Goal: Task Accomplishment & Management: Use online tool/utility

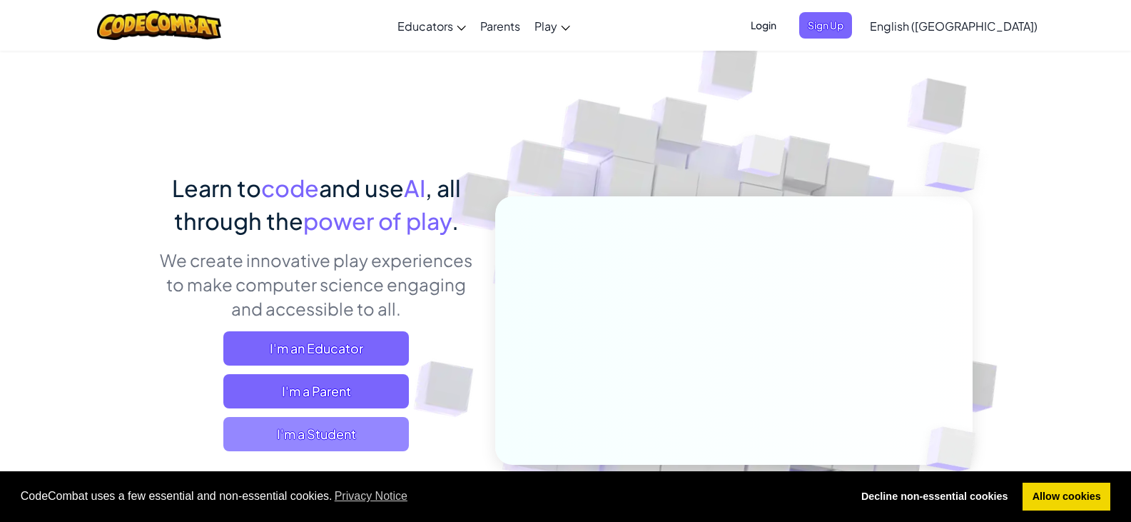
click at [332, 444] on span "I'm a Student" at bounding box center [316, 434] width 186 height 34
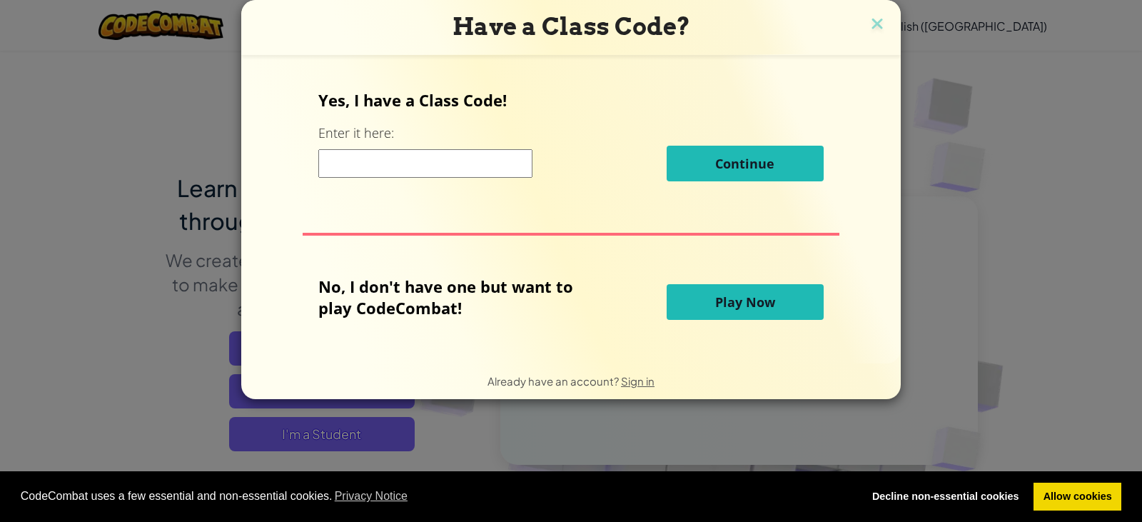
click at [775, 290] on button "Play Now" at bounding box center [745, 302] width 157 height 36
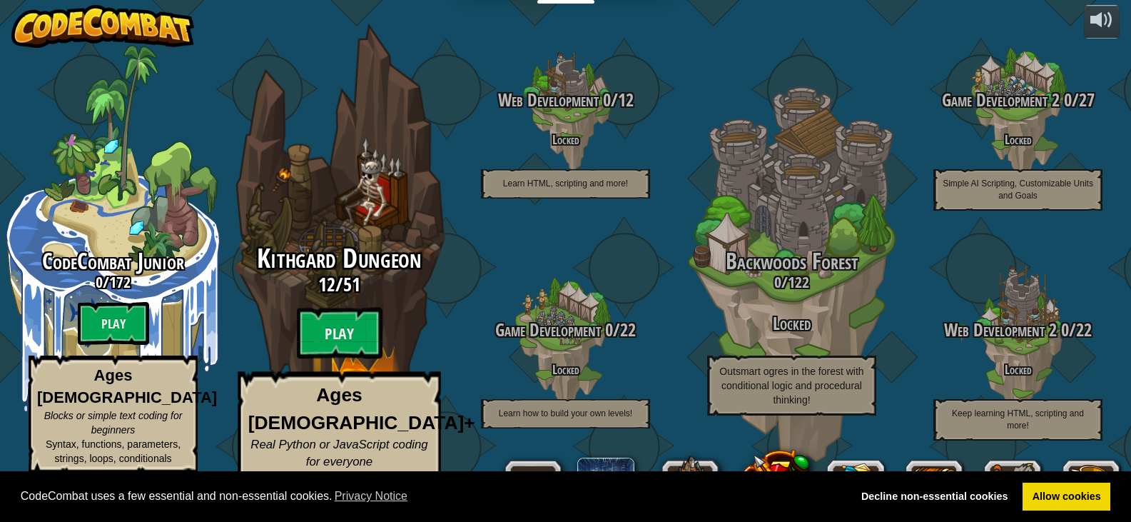
scroll to position [1, 0]
click at [348, 340] on btn "Play" at bounding box center [340, 332] width 86 height 51
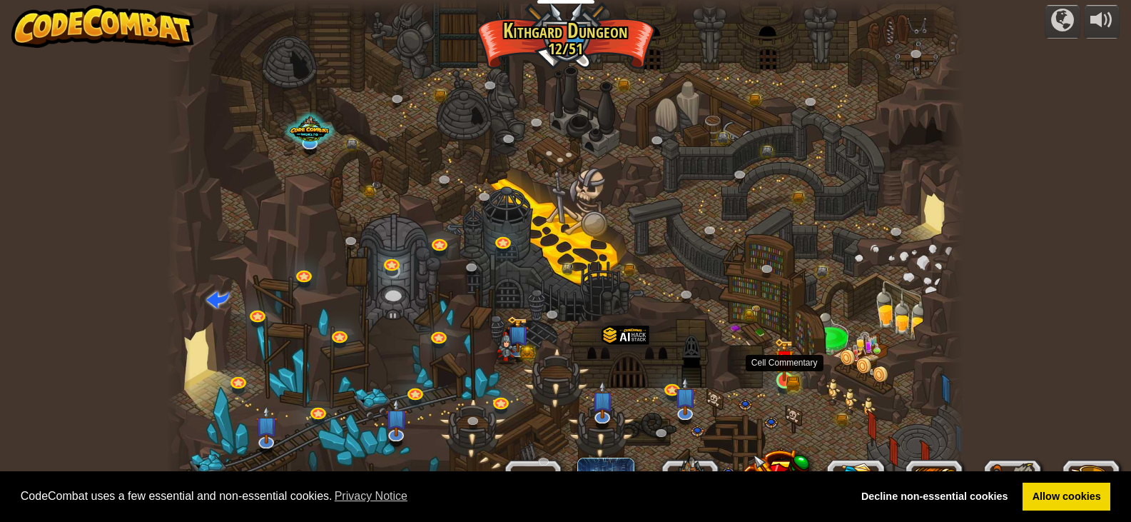
click at [781, 370] on img at bounding box center [784, 360] width 20 height 44
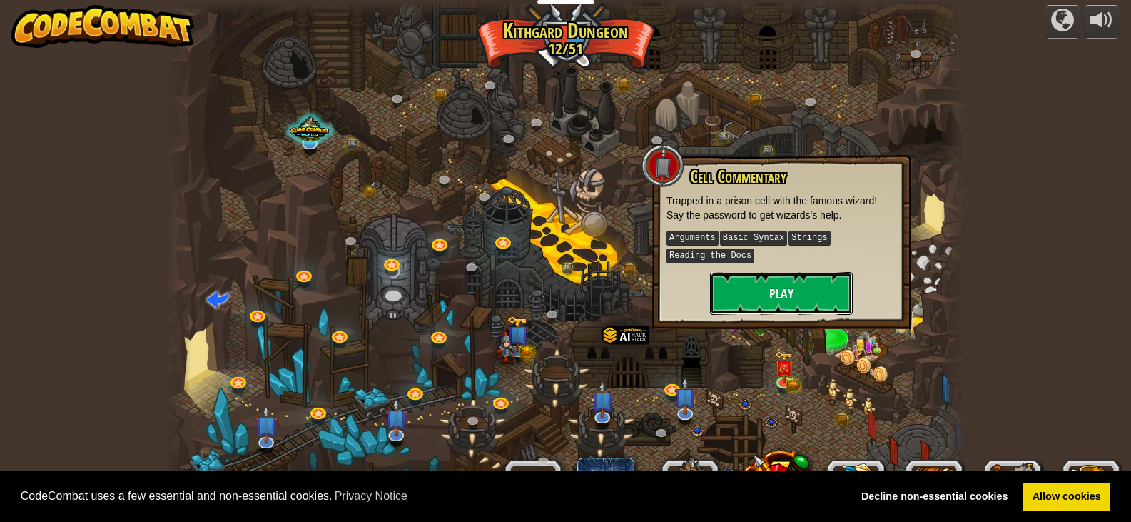
click at [784, 272] on button "Play" at bounding box center [781, 293] width 143 height 43
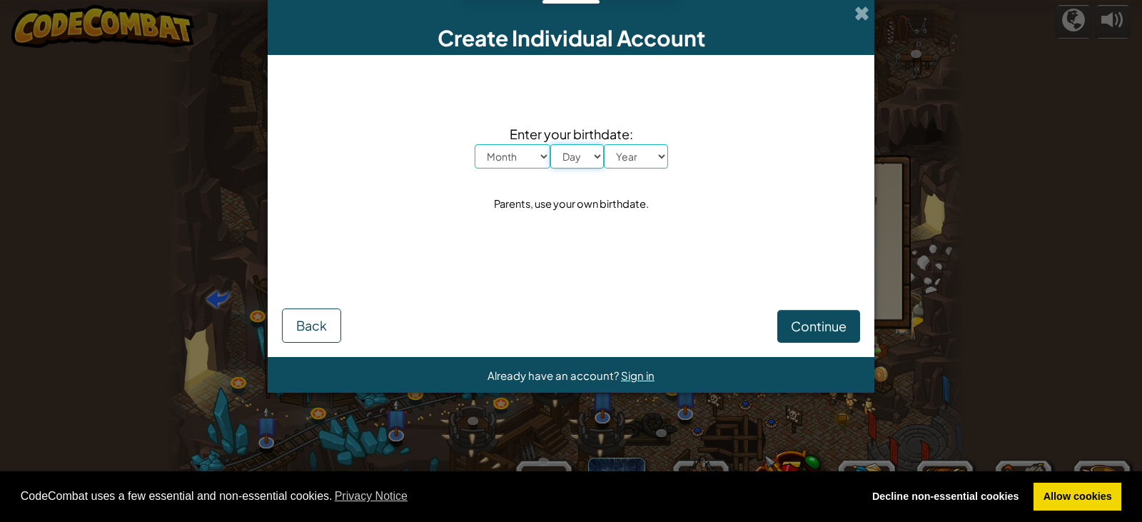
click at [595, 153] on select "Day 1 2 3 4 5 6 7 8 9 10 11 12 13 14 15 16 17 18 19 20 21 22 23 24 25 26 27 28 …" at bounding box center [577, 156] width 54 height 24
click at [559, 164] on select "Day 1 2 3 4 5 6 7 8 9 10 11 12 13 14 15 16 17 18 19 20 21 22 23 24 25 26 27 28 …" at bounding box center [577, 156] width 54 height 24
click at [577, 157] on select "Day 1 2 3 4 5 6 7 8 9 10 11 12 13 14 15 16 17 18 19 20 21 22 23 24 25 26 27 28 …" at bounding box center [577, 156] width 54 height 24
select select "1"
click at [550, 144] on select "Day 1 2 3 4 5 6 7 8 9 10 11 12 13 14 15 16 17 18 19 20 21 22 23 24 25 26 27 28 …" at bounding box center [577, 156] width 54 height 24
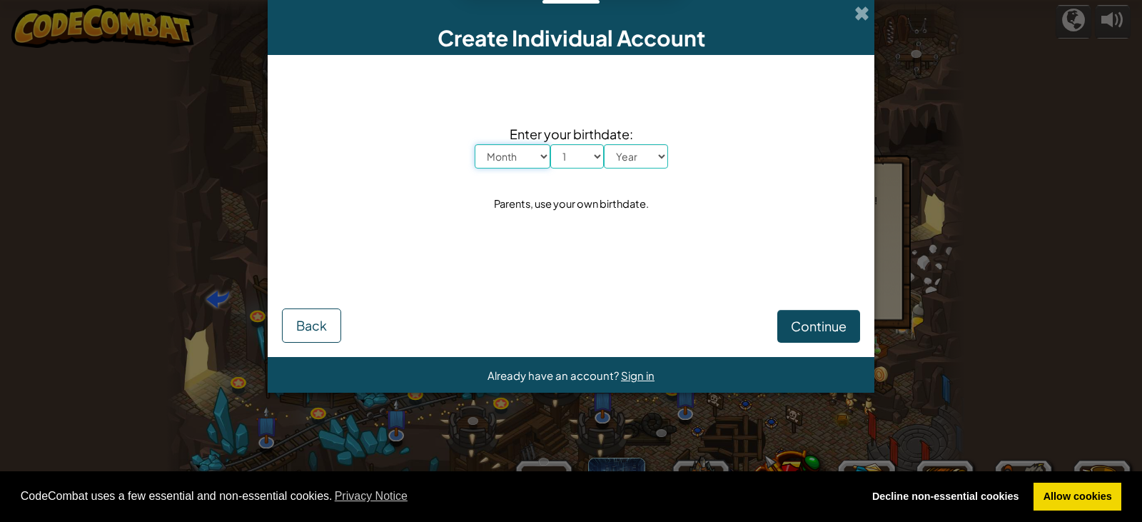
click at [544, 153] on select "Month January February March April May June July August September October Novem…" at bounding box center [513, 156] width 76 height 24
select select "1"
click at [475, 144] on select "Month January February March April May June July August September October Novem…" at bounding box center [513, 156] width 76 height 24
click at [658, 154] on select "Year [DATE] 2024 2023 2022 2021 2020 2019 2018 2017 2016 2015 2014 2013 2012 20…" at bounding box center [636, 156] width 64 height 24
select select "2015"
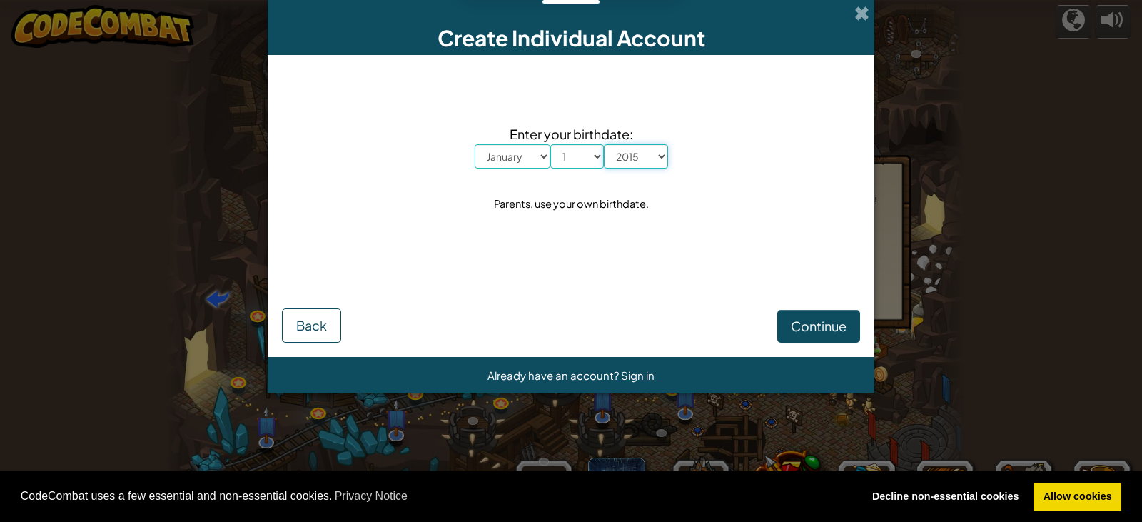
click at [604, 144] on select "Year [DATE] 2024 2023 2022 2021 2020 2019 2018 2017 2016 2015 2014 2013 2012 20…" at bounding box center [636, 156] width 64 height 24
click at [826, 329] on span "Continue" at bounding box center [819, 326] width 56 height 16
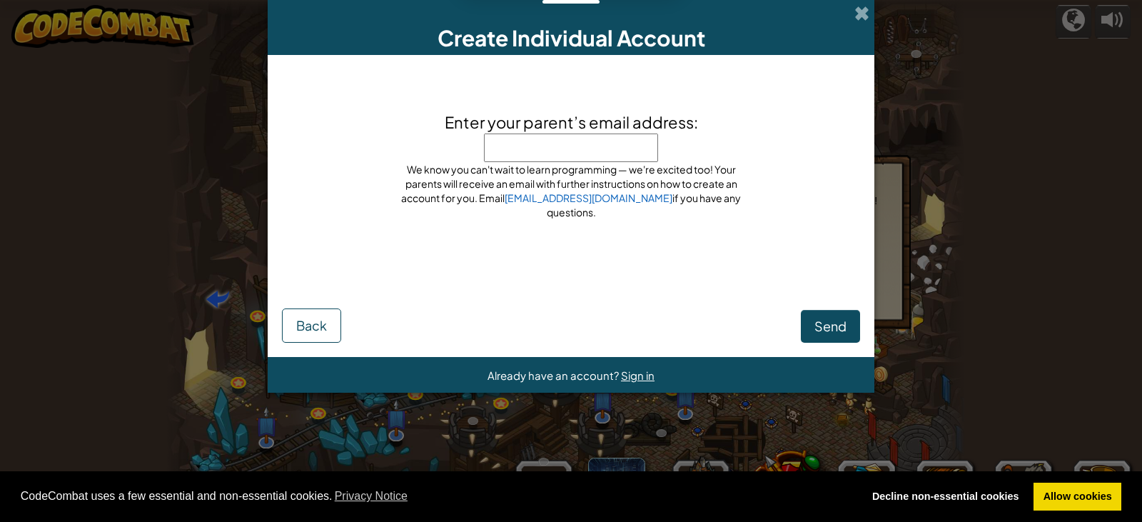
type input "A"
click at [566, 148] on input "A" at bounding box center [571, 147] width 174 height 29
type input "Annaonelove"
click button "Send" at bounding box center [830, 326] width 59 height 33
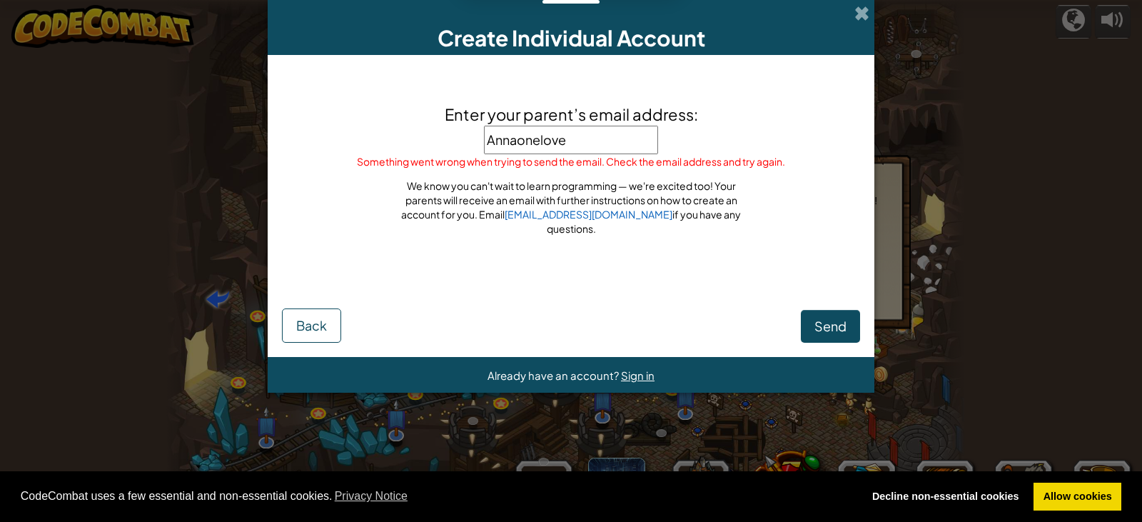
click at [583, 148] on input "Annaonelove" at bounding box center [571, 140] width 174 height 29
type input "[EMAIL_ADDRESS][DOMAIN_NAME]"
click at [830, 325] on span "Send" at bounding box center [830, 326] width 32 height 16
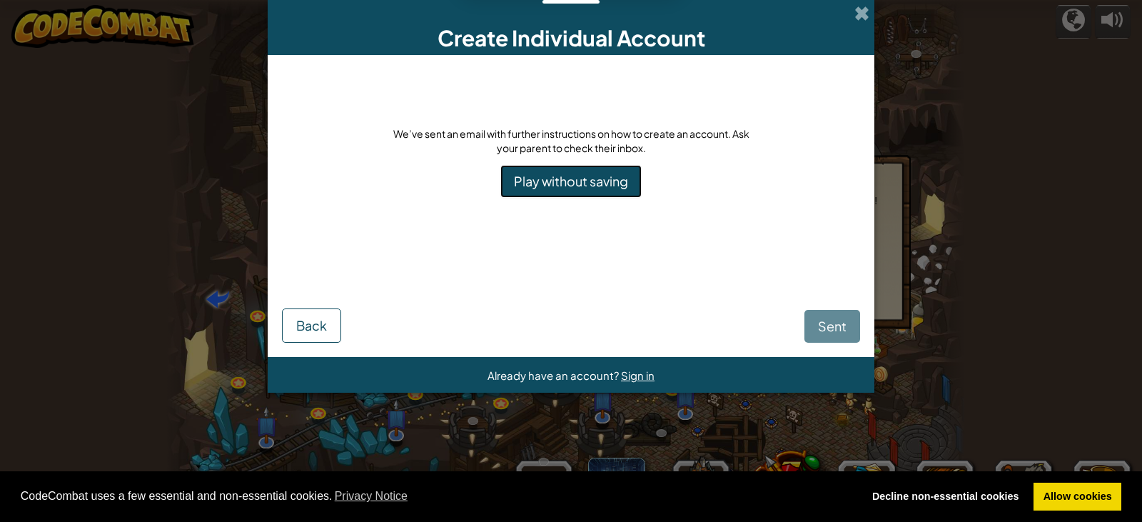
click at [600, 178] on link "Play without saving" at bounding box center [570, 181] width 141 height 33
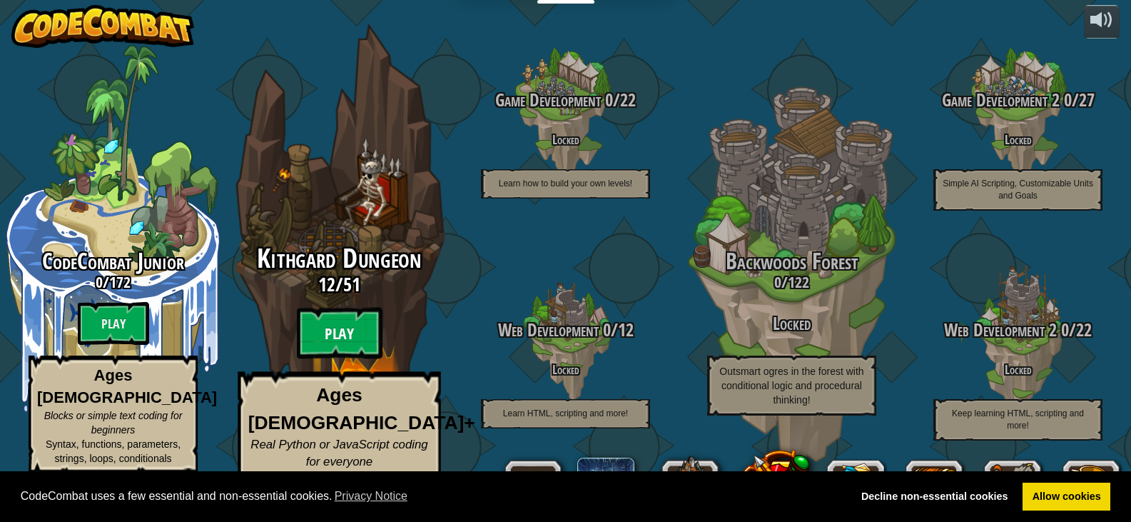
click at [362, 333] on btn "Play" at bounding box center [340, 333] width 86 height 51
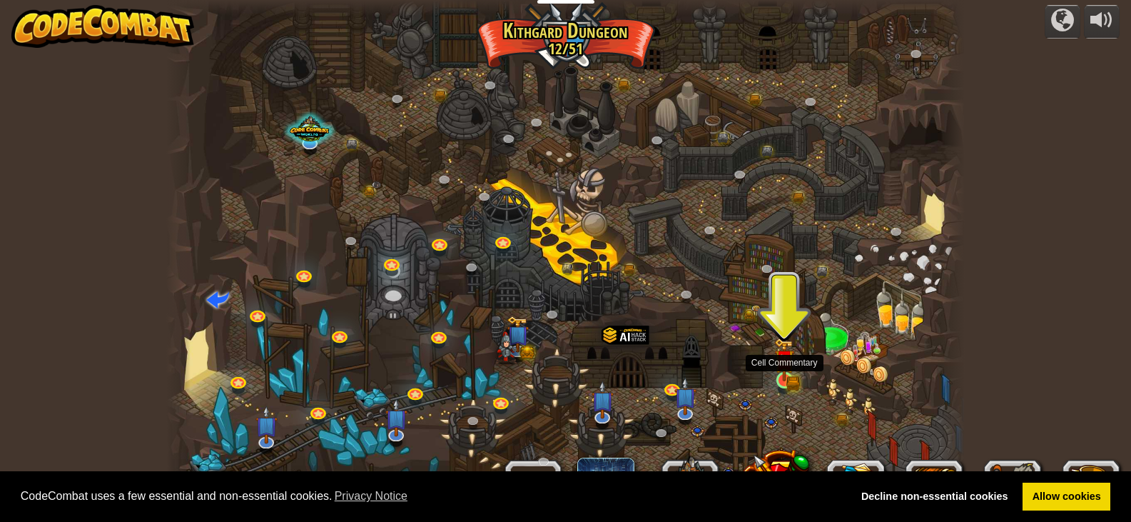
click at [777, 375] on img at bounding box center [784, 360] width 20 height 44
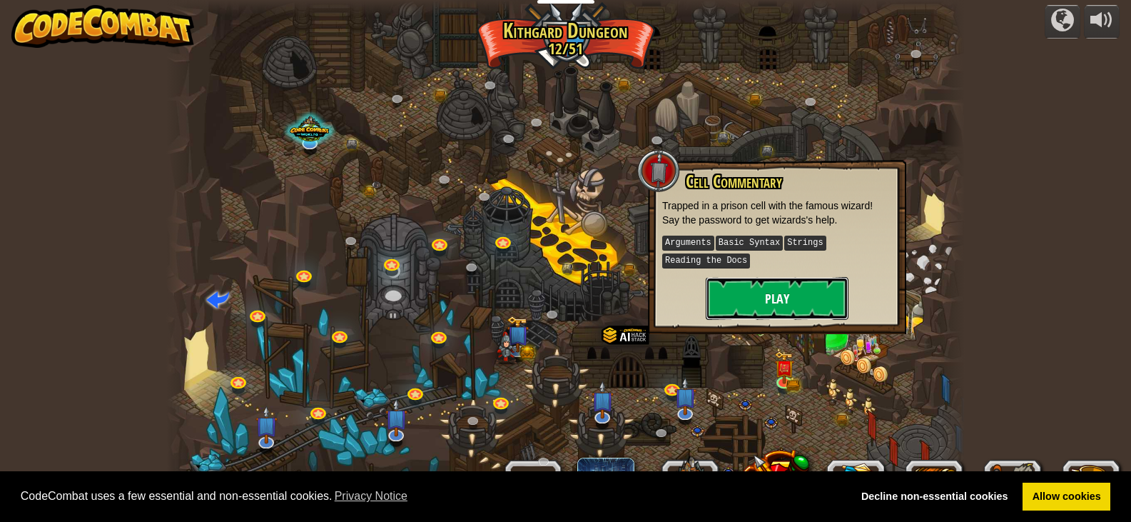
click at [777, 294] on button "Play" at bounding box center [777, 298] width 143 height 43
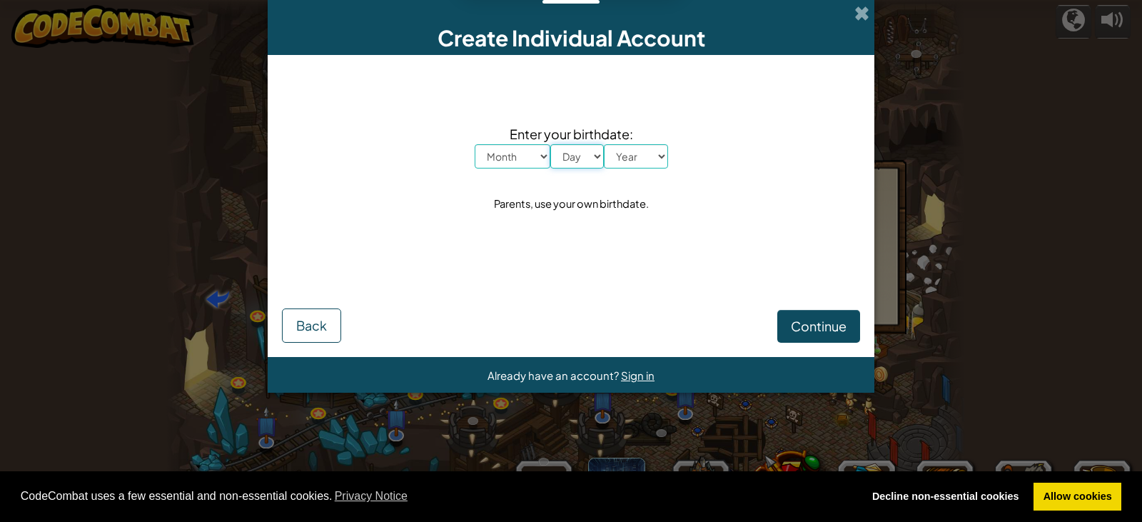
click at [594, 151] on select "Day 1 2 3 4 5 6 7 8 9 10 11 12 13 14 15 16 17 18 19 20 21 22 23 24 25 26 27 28 …" at bounding box center [577, 156] width 54 height 24
select select "1"
click at [550, 144] on select "Day 1 2 3 4 5 6 7 8 9 10 11 12 13 14 15 16 17 18 19 20 21 22 23 24 25 26 27 28 …" at bounding box center [577, 156] width 54 height 24
click at [554, 201] on div "Parents, use your own birthdate." at bounding box center [571, 203] width 155 height 21
click at [540, 154] on select "Month January February March April May June July August September October Novem…" at bounding box center [513, 156] width 76 height 24
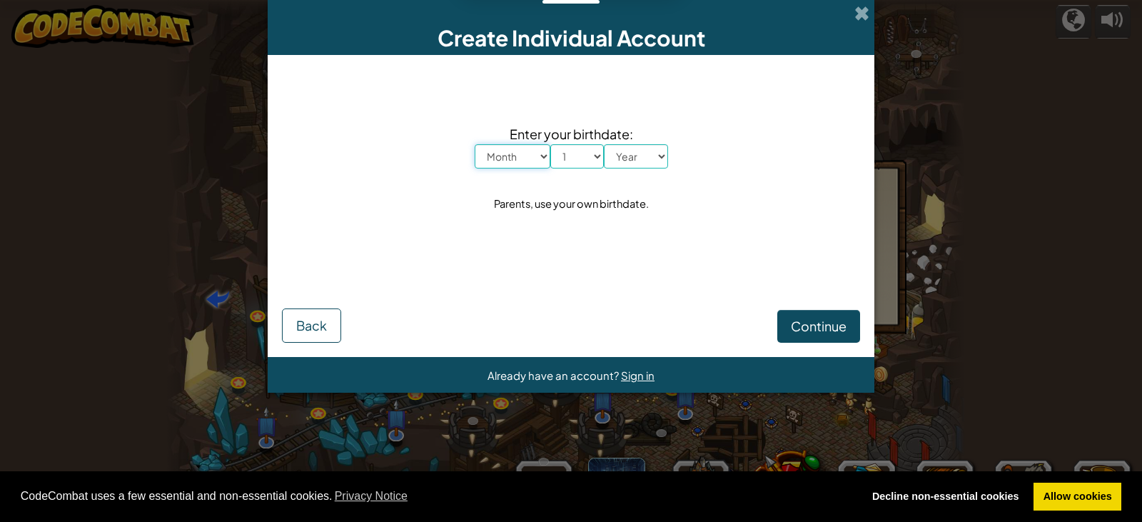
select select "2"
click at [475, 144] on select "Month January February March April May June July August September October Novem…" at bounding box center [513, 156] width 76 height 24
click at [539, 148] on select "Month January February March April May June July August September October Novem…" at bounding box center [513, 156] width 76 height 24
click at [475, 144] on select "Month January February March April May June July August September October Novem…" at bounding box center [513, 156] width 76 height 24
click at [536, 154] on select "Month January February March April May June July August September October Novem…" at bounding box center [513, 156] width 76 height 24
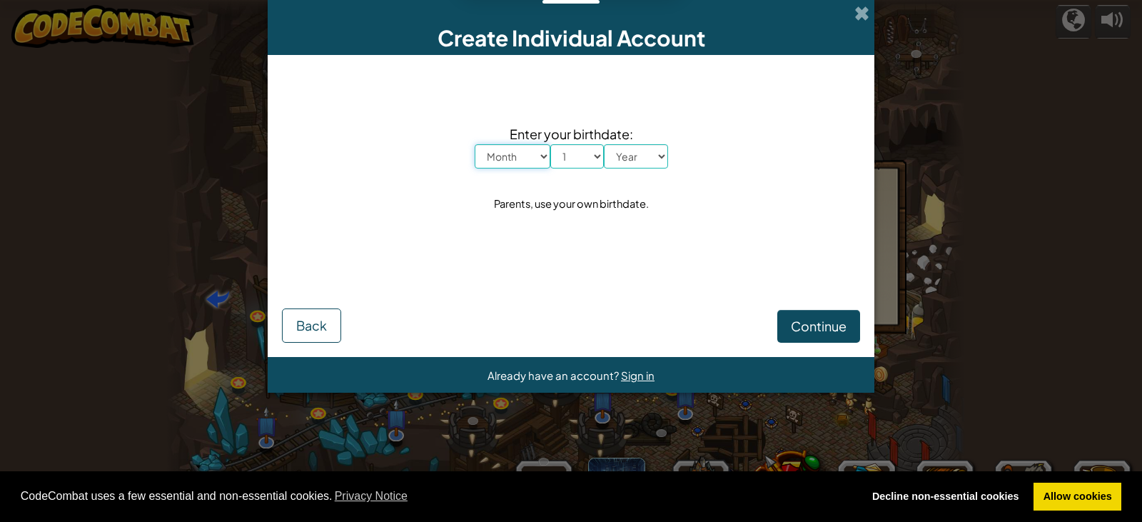
select select "1"
click at [475, 144] on select "Month January February March April May June July August September October Novem…" at bounding box center [513, 156] width 76 height 24
click at [525, 201] on div "Parents, use your own birthdate." at bounding box center [571, 203] width 155 height 21
click at [657, 151] on select "Year [DATE] 2024 2023 2022 2021 2020 2019 2018 2017 2016 2015 2014 2013 2012 20…" at bounding box center [636, 156] width 64 height 24
select select "2015"
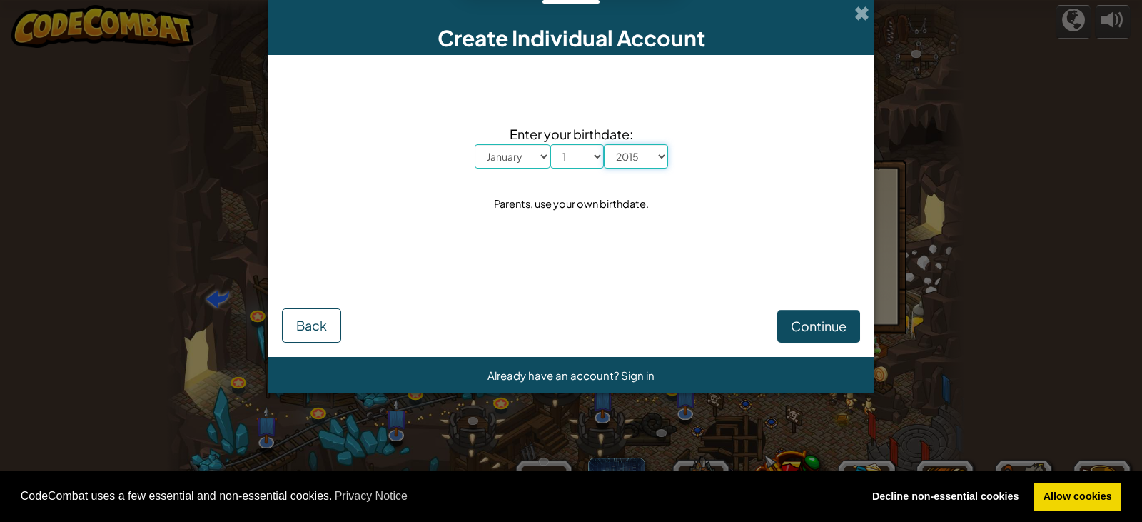
click at [604, 144] on select "Year [DATE] 2024 2023 2022 2021 2020 2019 2018 2017 2016 2015 2014 2013 2012 20…" at bounding box center [636, 156] width 64 height 24
click at [801, 326] on span "Continue" at bounding box center [819, 326] width 56 height 16
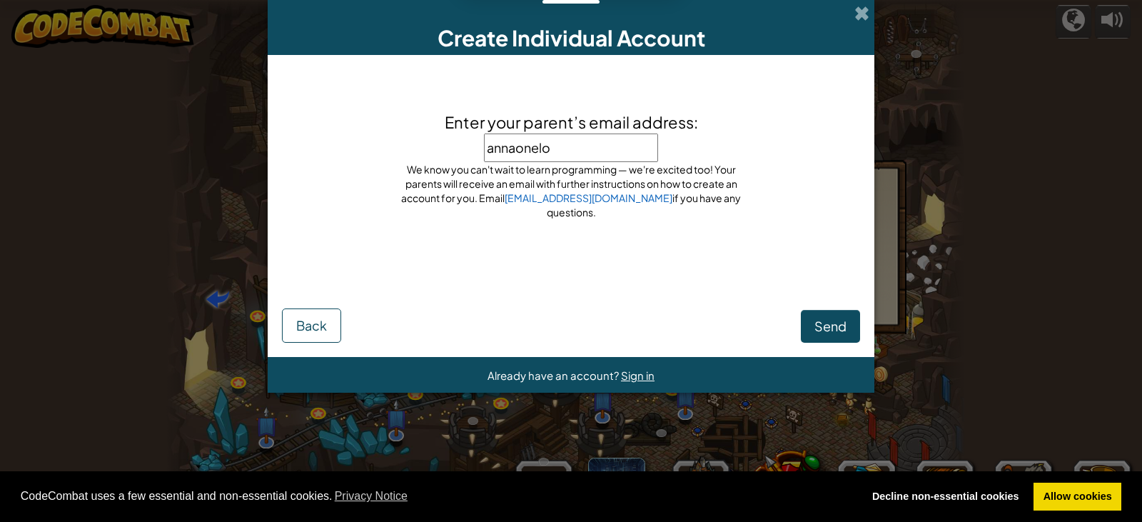
type input "annaonelov"
click at [826, 324] on span "Send" at bounding box center [830, 326] width 32 height 16
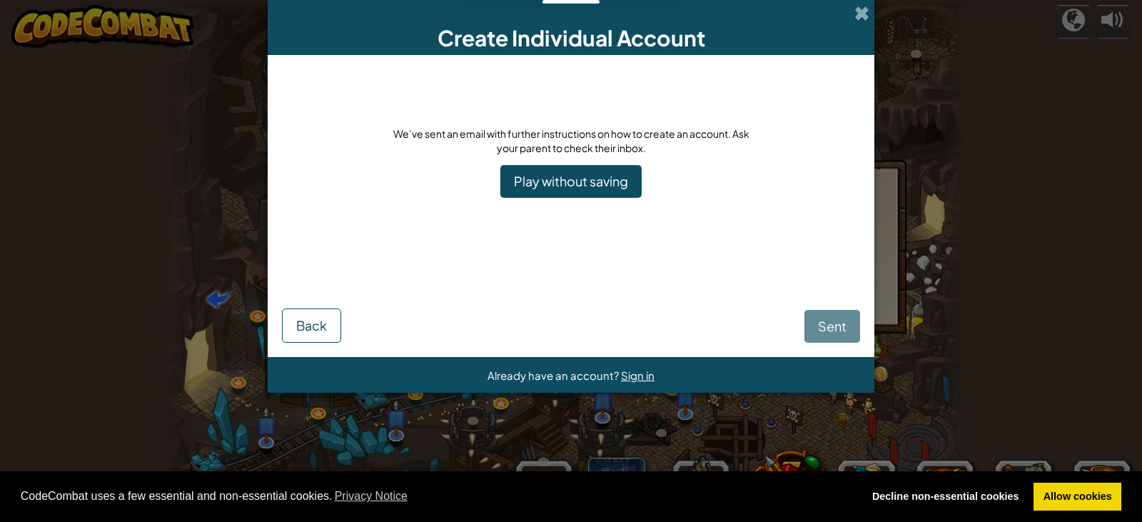
click at [826, 324] on div "Sent Back" at bounding box center [571, 303] width 578 height 77
click at [557, 180] on link "Play without saving" at bounding box center [570, 181] width 141 height 33
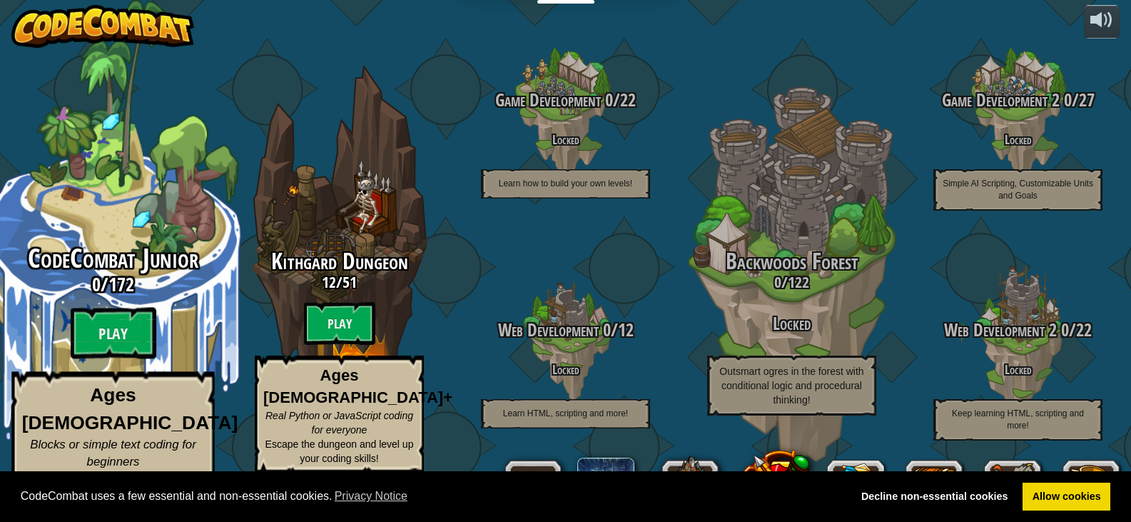
click at [101, 316] on div "CodeCombat Junior 0 / 172 Play Ages [DEMOGRAPHIC_DATA] Blocks or simple text co…" at bounding box center [112, 379] width 271 height 270
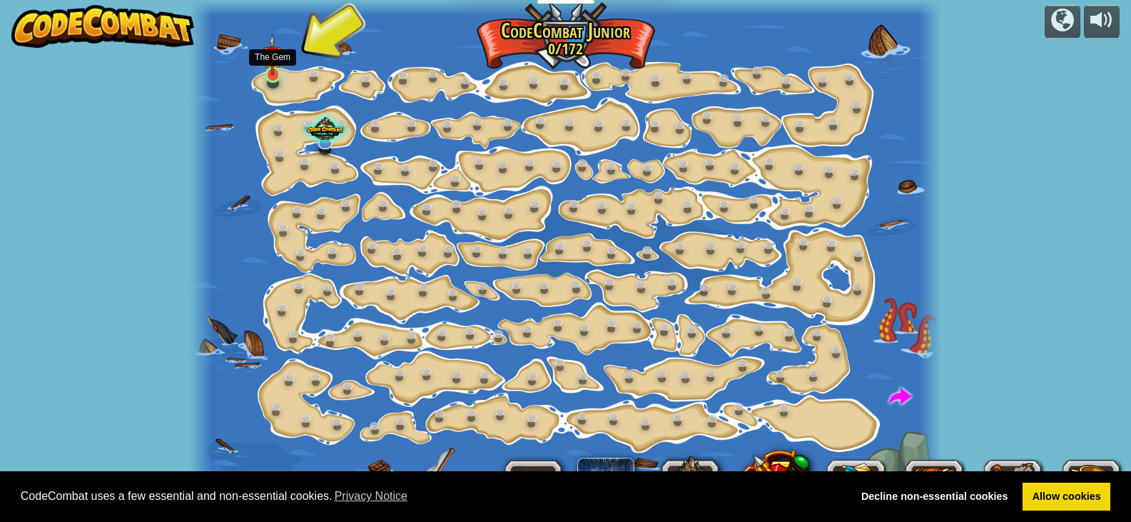
click at [280, 71] on img at bounding box center [272, 55] width 19 height 42
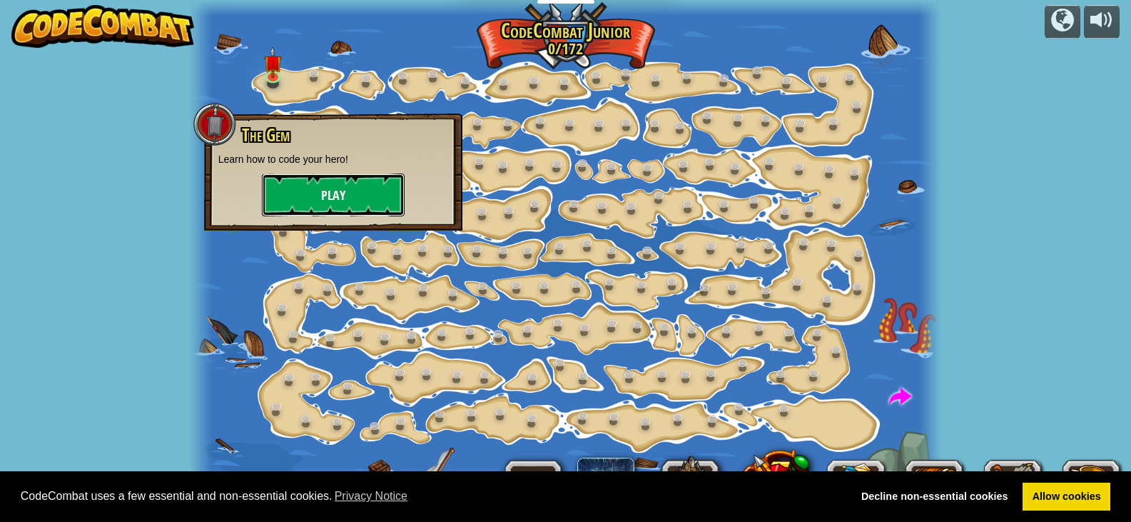
click at [298, 183] on button "Play" at bounding box center [333, 194] width 143 height 43
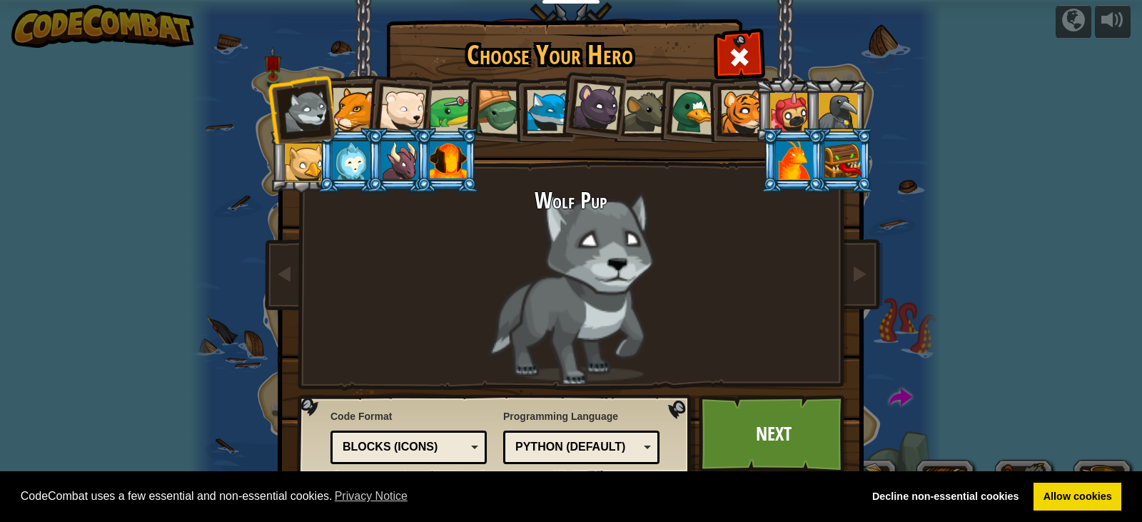
click at [404, 107] on div at bounding box center [402, 109] width 47 height 47
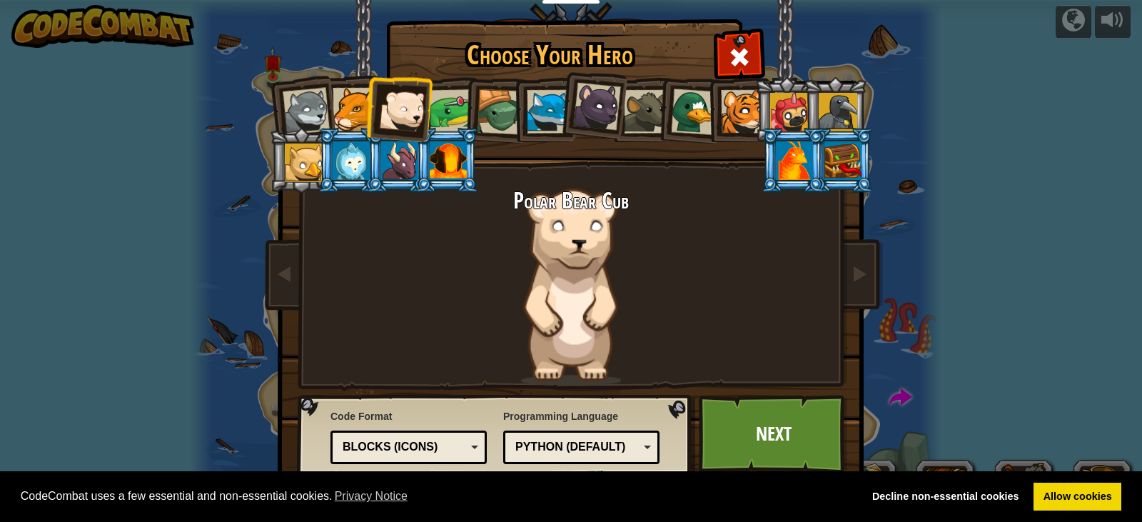
click at [336, 100] on div at bounding box center [355, 110] width 44 height 44
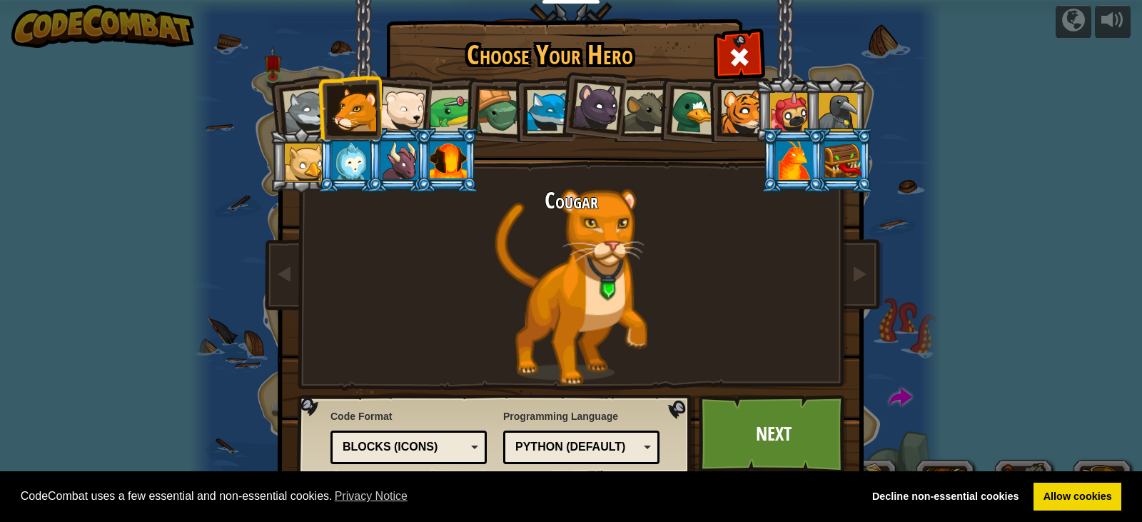
click at [547, 113] on div at bounding box center [549, 112] width 44 height 44
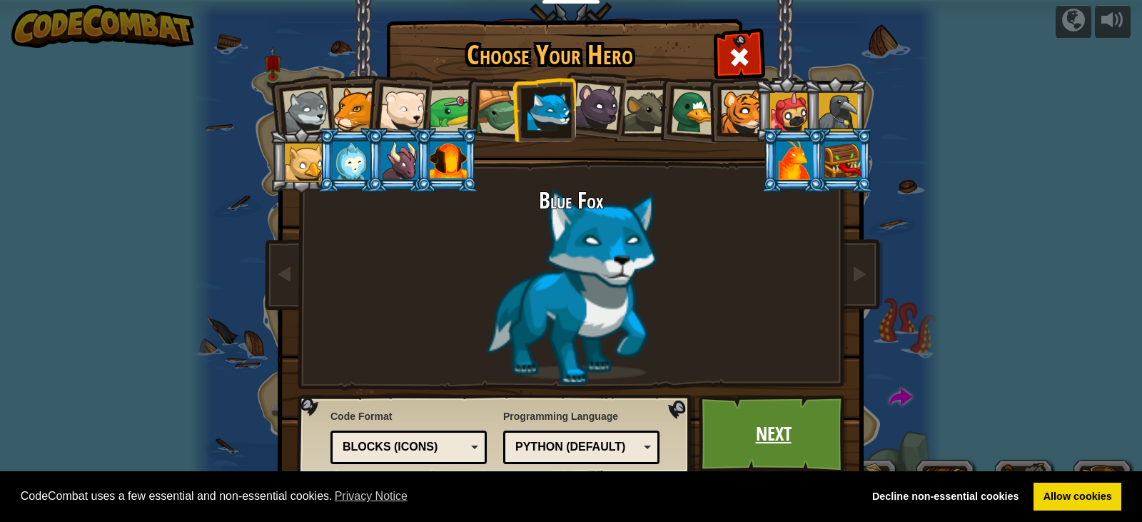
click at [751, 438] on link "Next" at bounding box center [773, 434] width 149 height 79
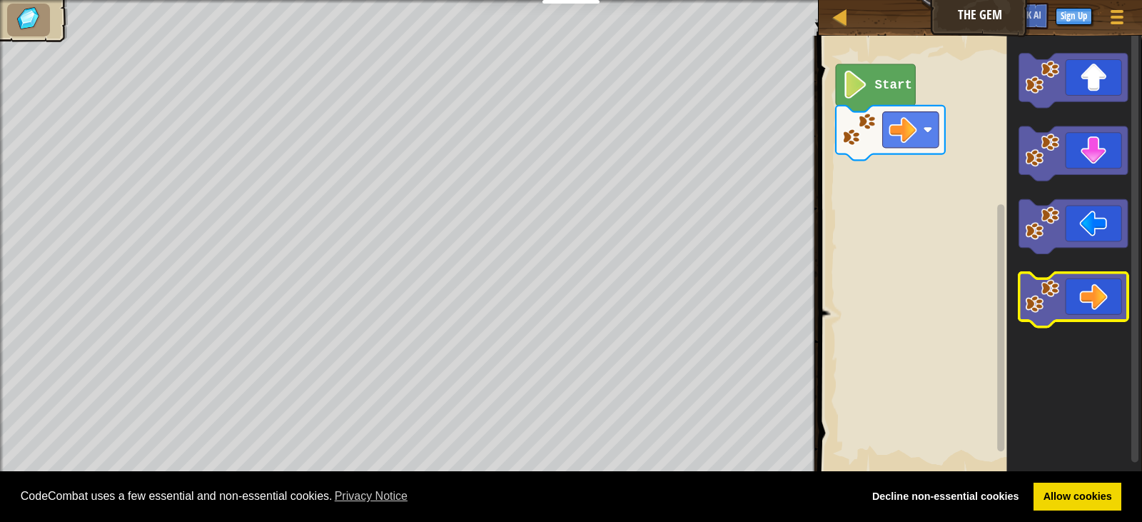
click at [1078, 274] on icon "Blockly Workspace" at bounding box center [1073, 300] width 109 height 54
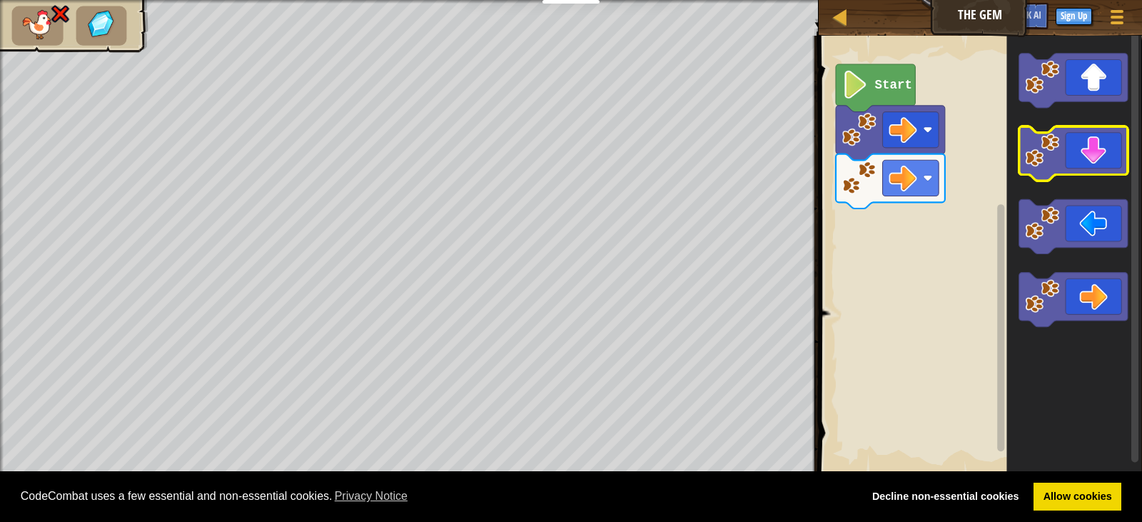
click at [1070, 149] on icon "Blockly Workspace" at bounding box center [1073, 154] width 109 height 54
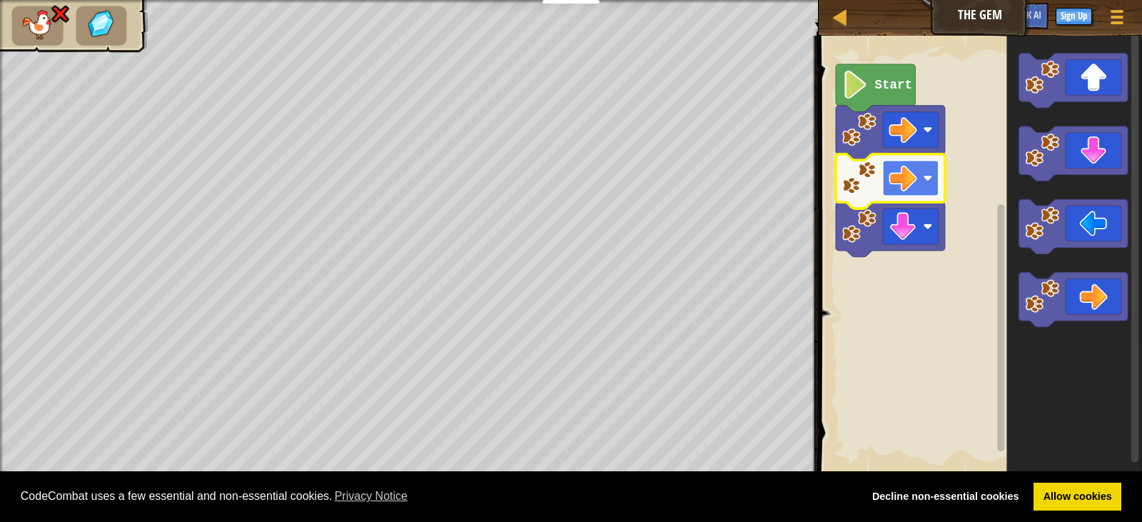
click at [918, 171] on rect "Blockly Workspace" at bounding box center [910, 178] width 56 height 36
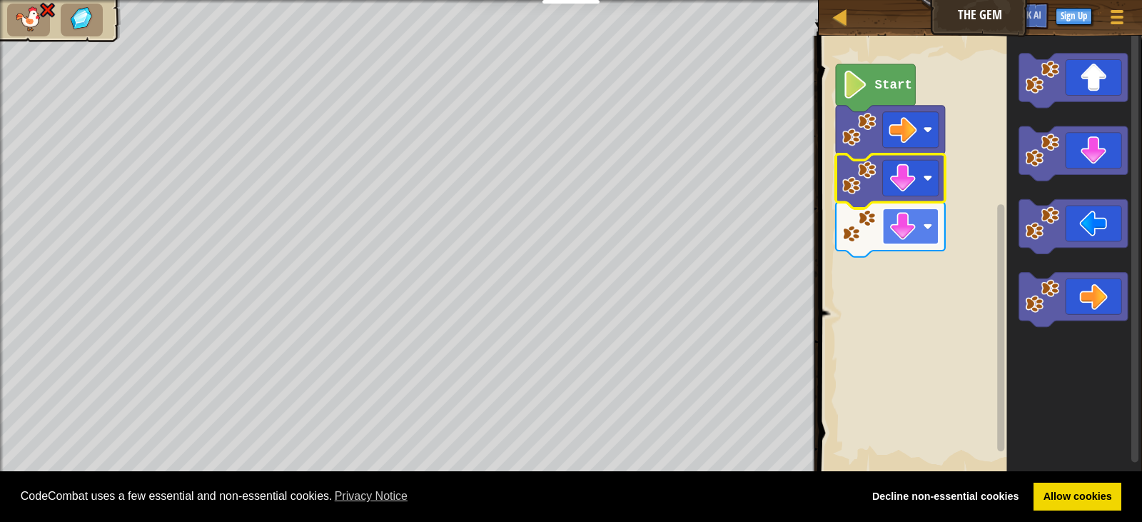
click at [904, 233] on image "Blockly Workspace" at bounding box center [902, 226] width 28 height 28
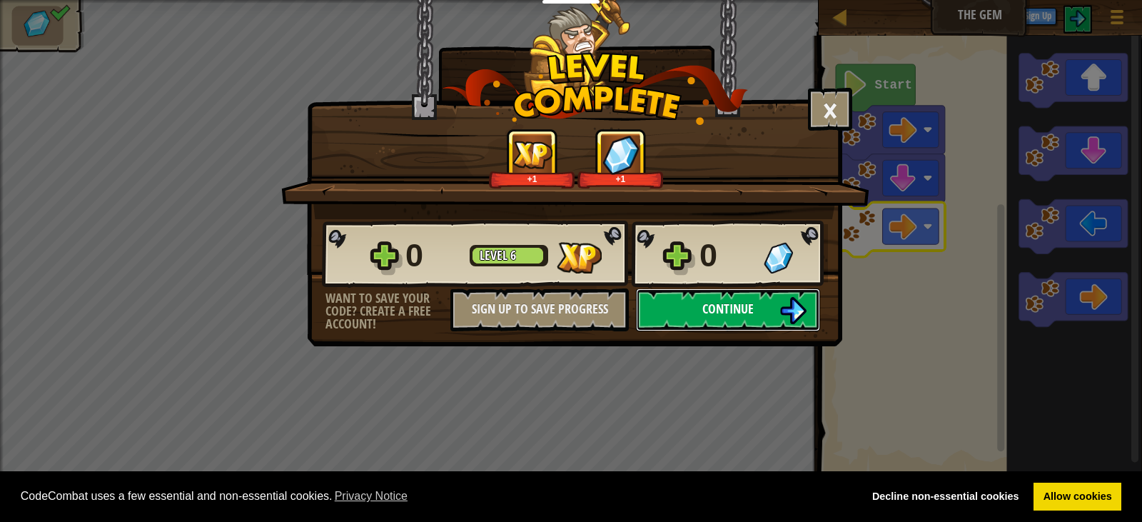
click at [760, 306] on button "Continue" at bounding box center [728, 309] width 184 height 43
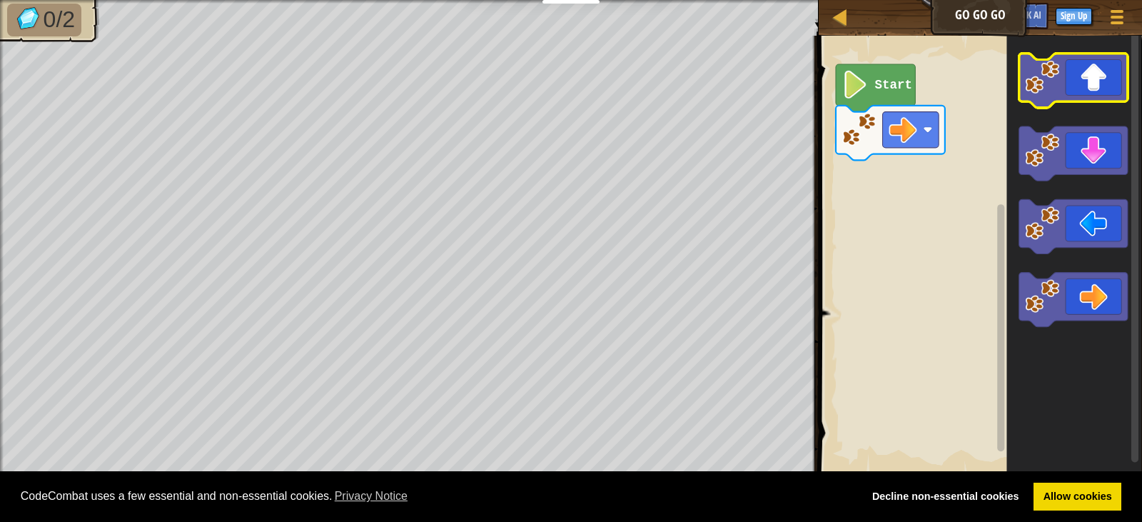
click at [1070, 84] on icon "Blockly Workspace" at bounding box center [1073, 81] width 109 height 54
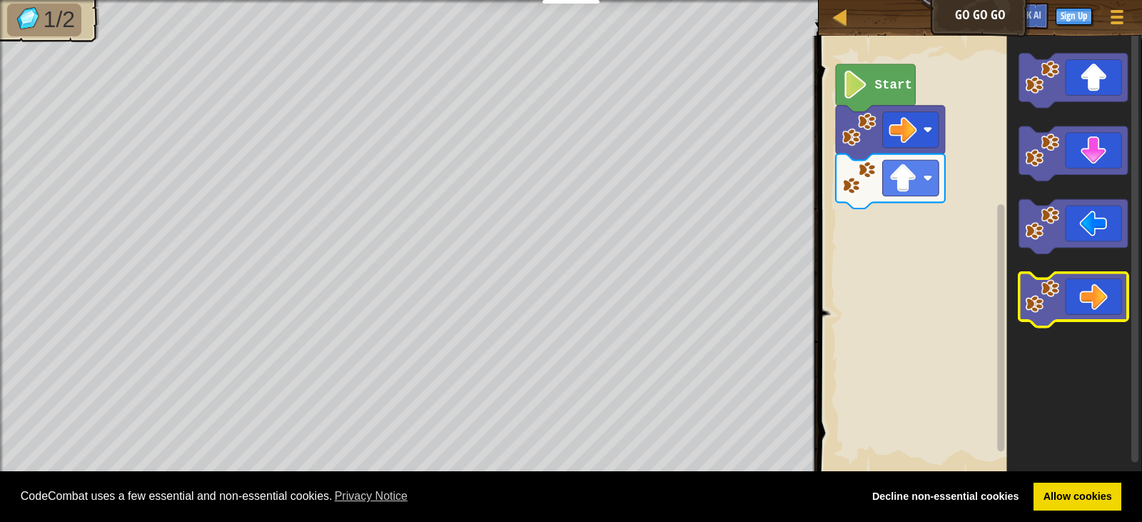
click at [1063, 300] on icon "Blockly Workspace" at bounding box center [1073, 300] width 109 height 54
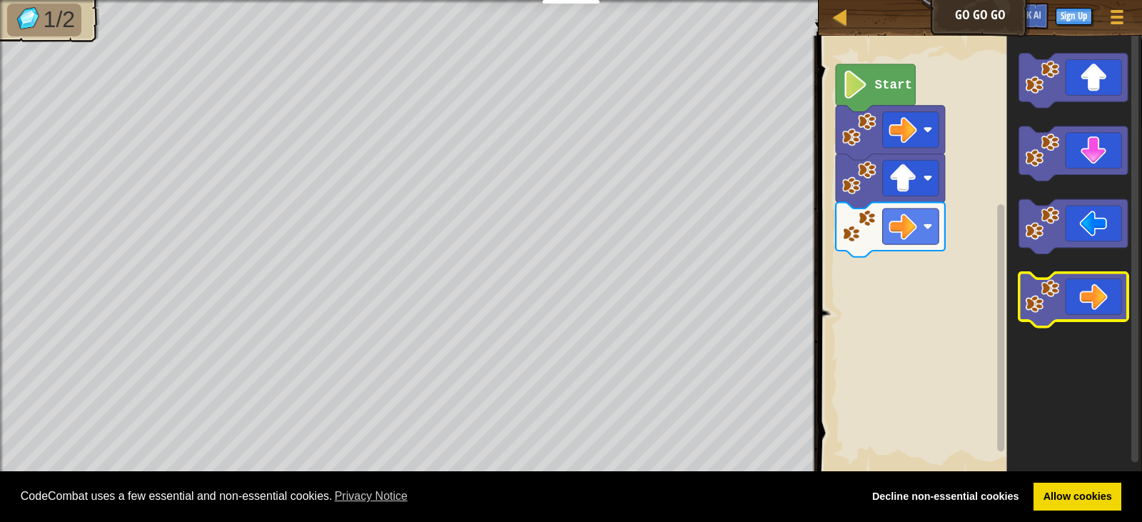
click at [1063, 300] on icon "Blockly Workspace" at bounding box center [1073, 300] width 109 height 54
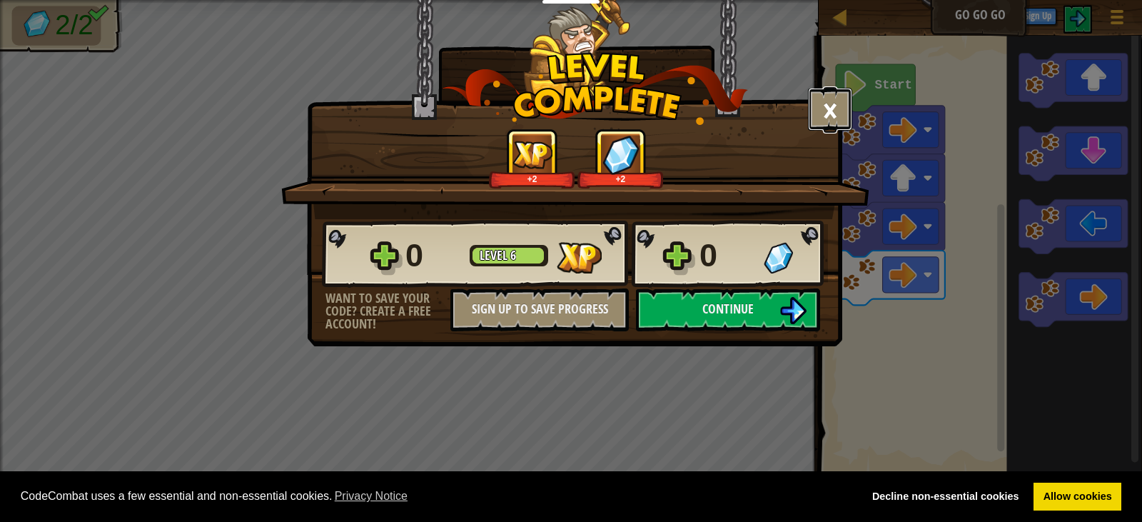
click at [824, 108] on button "×" at bounding box center [830, 109] width 44 height 43
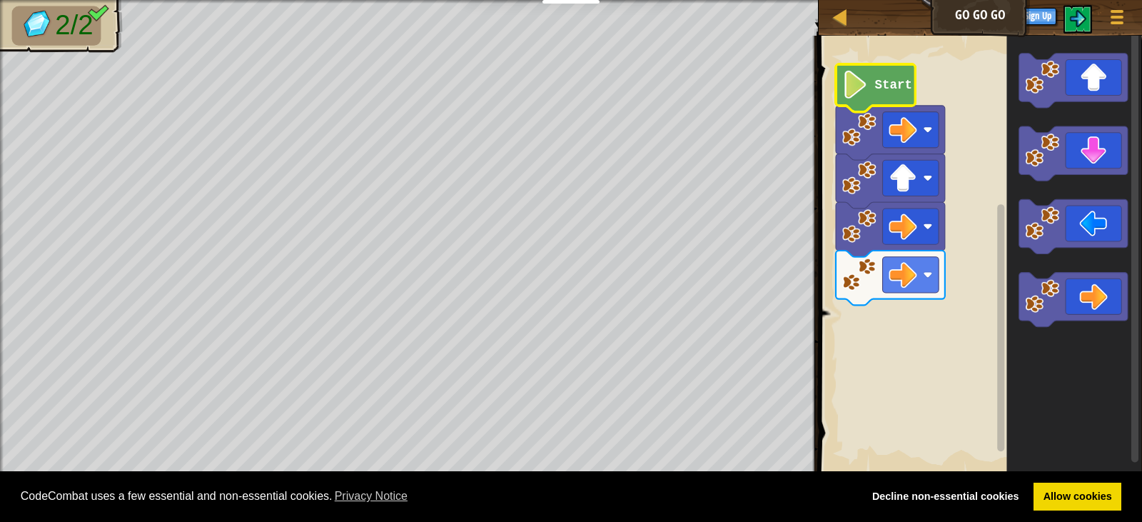
click at [848, 81] on image "Blockly Workspace" at bounding box center [855, 85] width 26 height 28
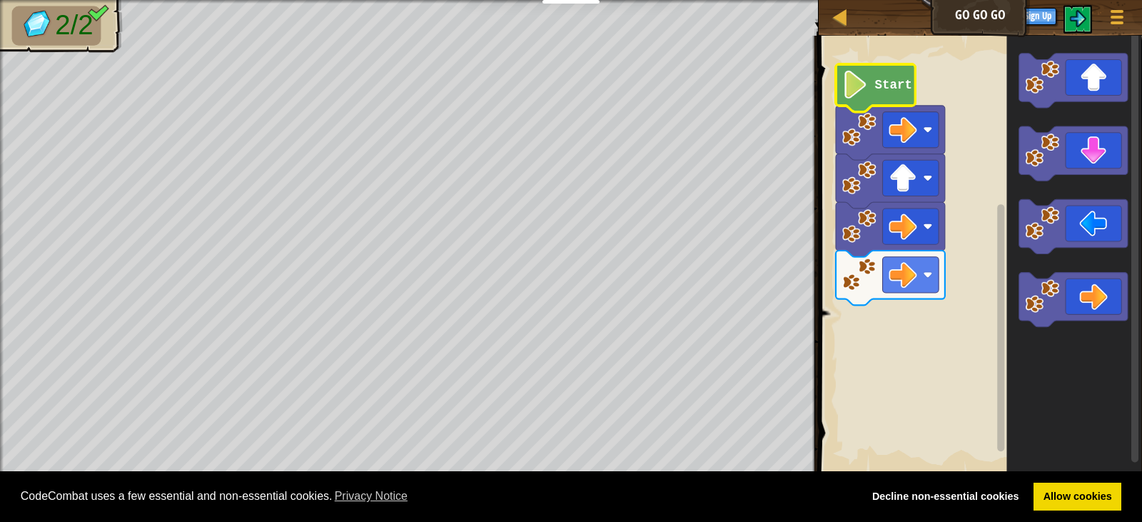
click at [848, 81] on image "Blockly Workspace" at bounding box center [855, 85] width 26 height 28
click at [849, 99] on icon "Blockly Workspace" at bounding box center [875, 88] width 79 height 48
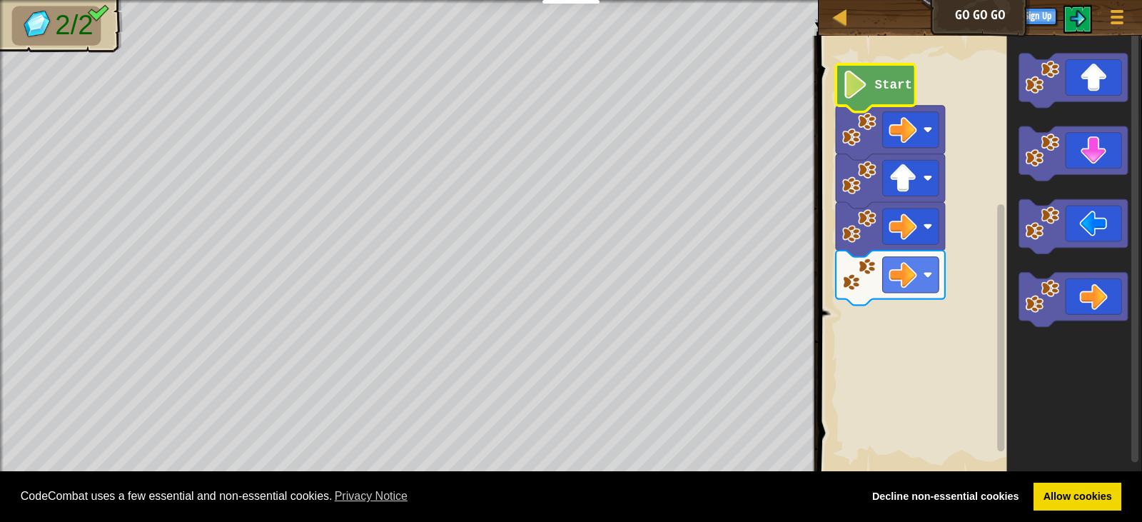
click at [849, 99] on icon "Blockly Workspace" at bounding box center [875, 88] width 79 height 48
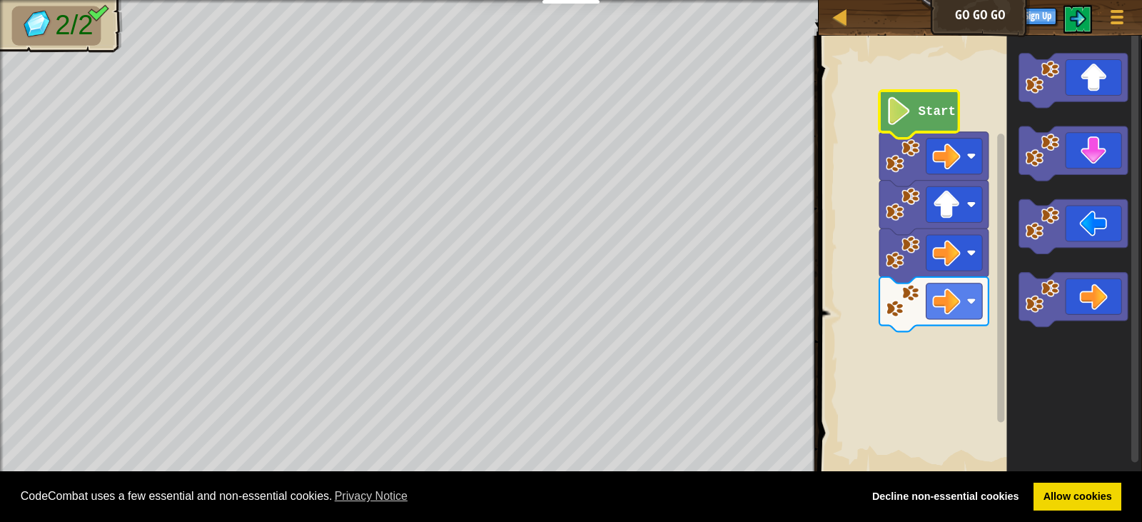
click at [893, 126] on icon "Blockly Workspace" at bounding box center [918, 115] width 79 height 48
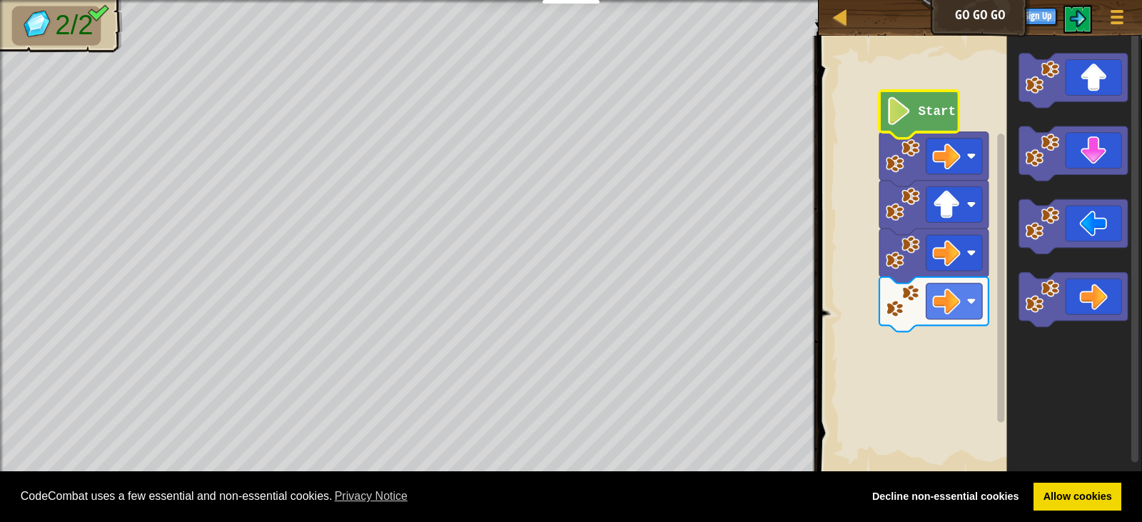
click at [893, 126] on icon "Blockly Workspace" at bounding box center [918, 115] width 79 height 48
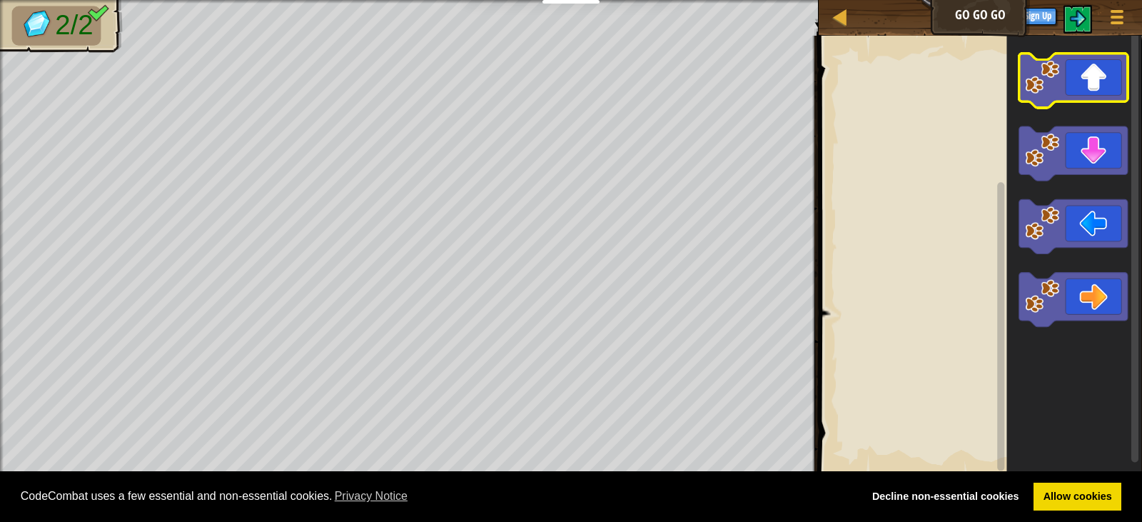
click at [1040, 93] on image "Blockly Workspace" at bounding box center [1042, 77] width 34 height 34
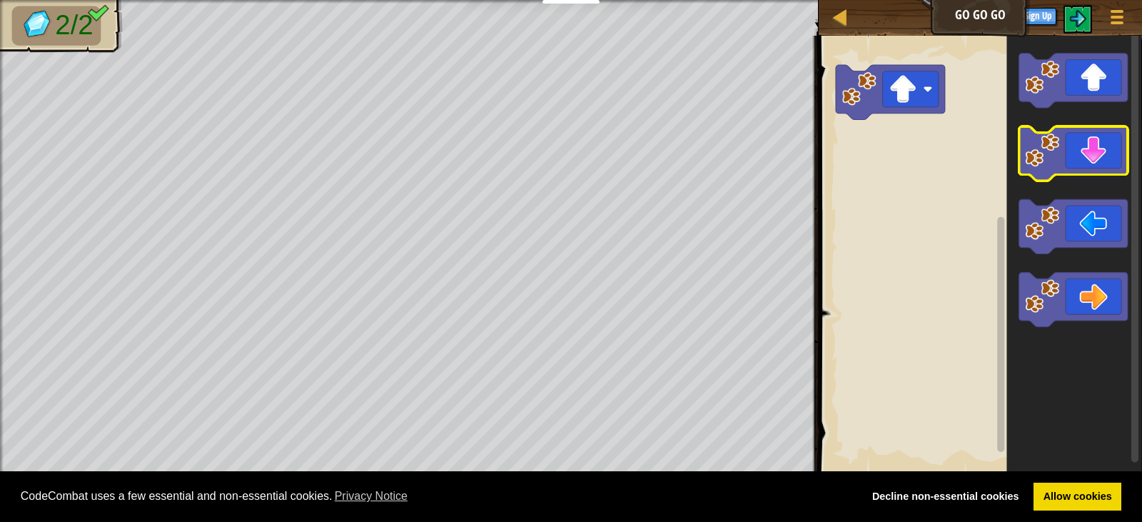
click at [1049, 137] on image "Blockly Workspace" at bounding box center [1042, 150] width 34 height 34
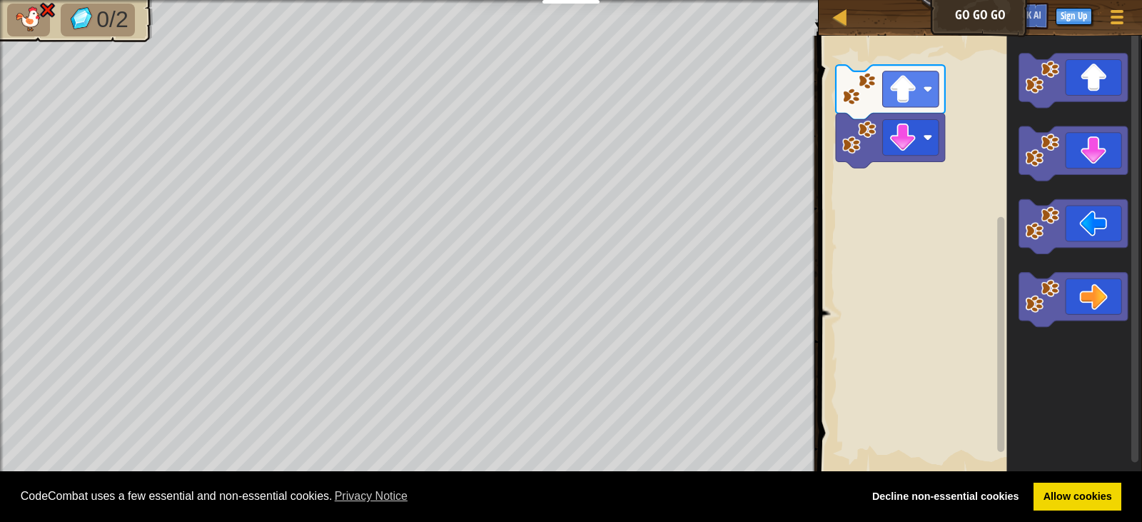
click at [1076, 269] on icon "Blockly Workspace" at bounding box center [1074, 255] width 136 height 453
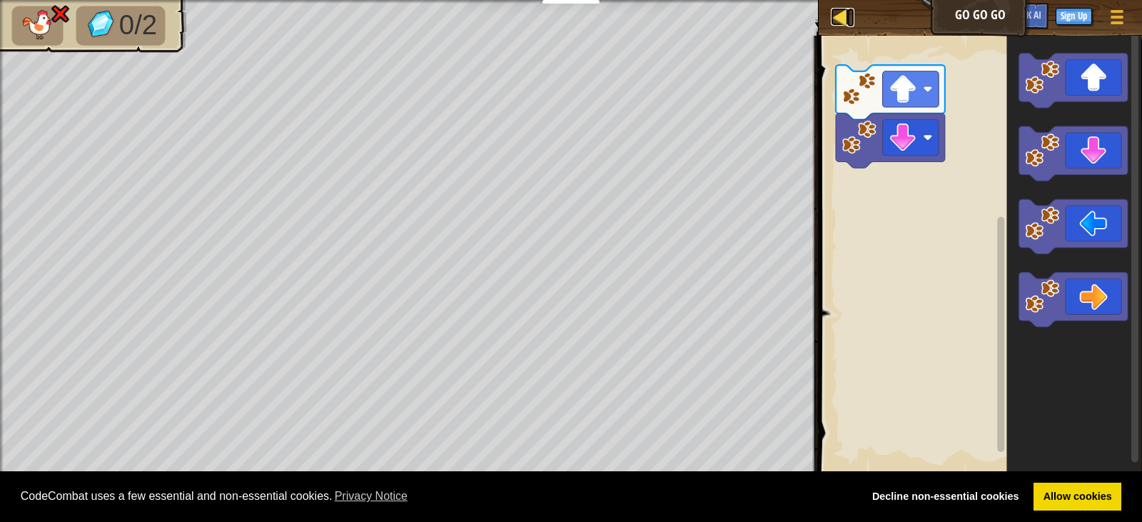
click at [850, 17] on link "Map" at bounding box center [850, 17] width 7 height 19
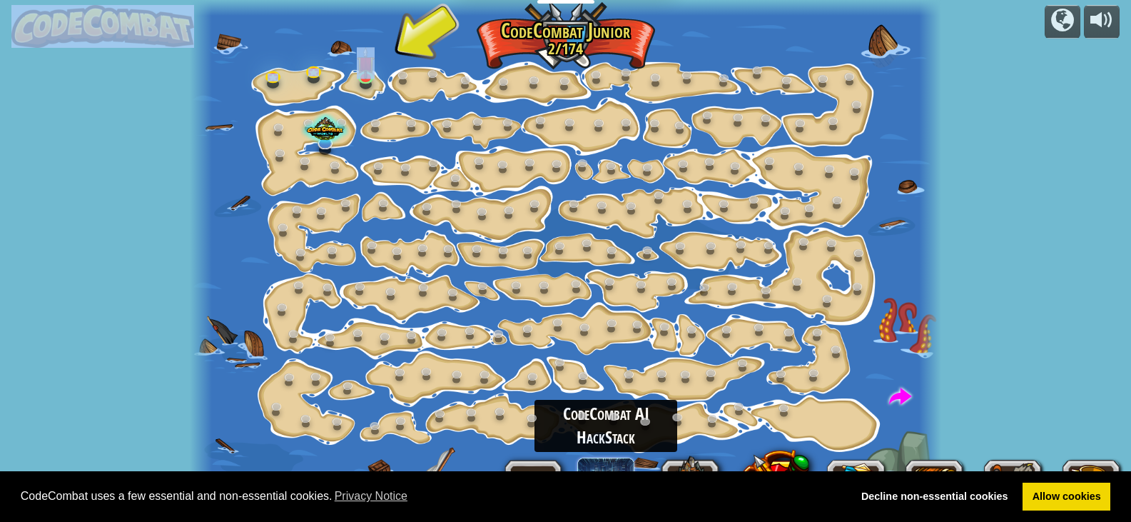
click at [607, 462] on span at bounding box center [605, 485] width 57 height 57
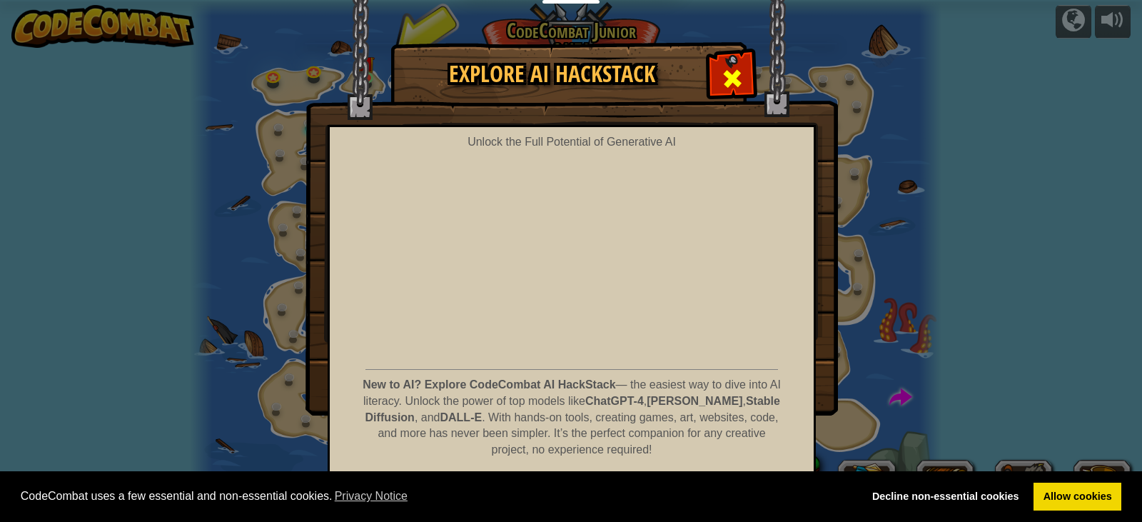
click at [721, 71] on span at bounding box center [732, 78] width 23 height 23
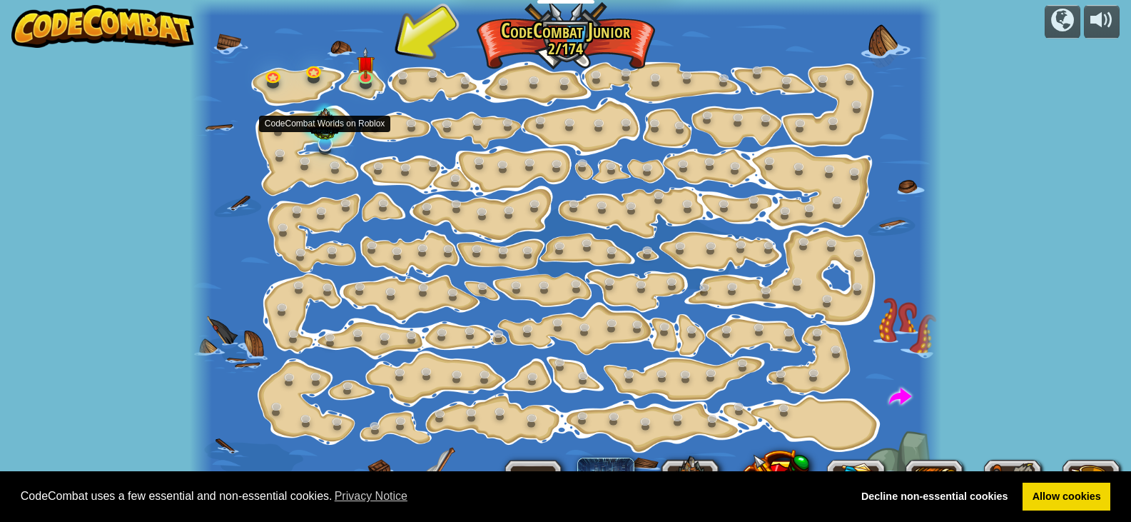
click at [333, 128] on div at bounding box center [325, 126] width 50 height 47
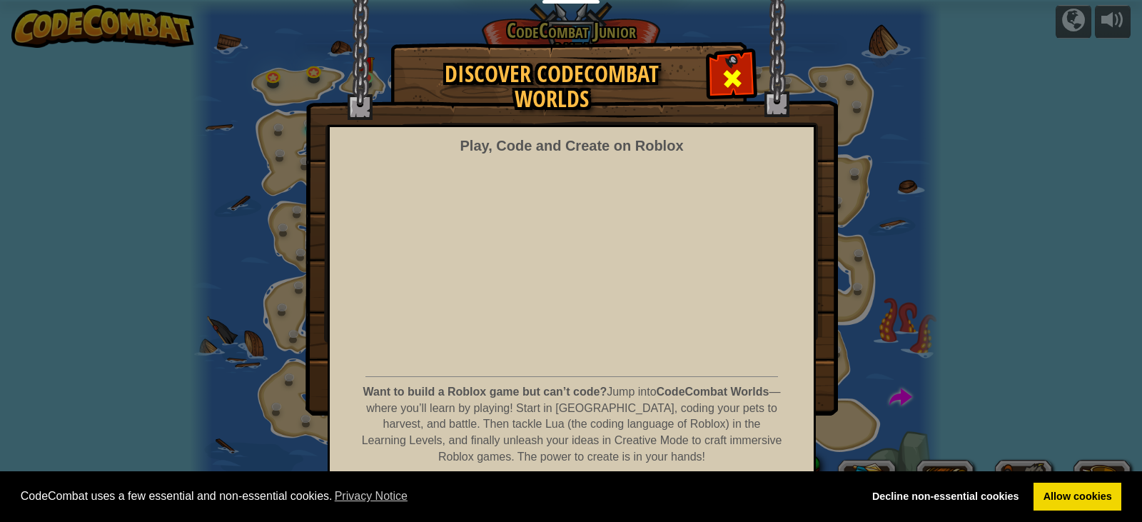
click at [714, 79] on div at bounding box center [731, 76] width 45 height 45
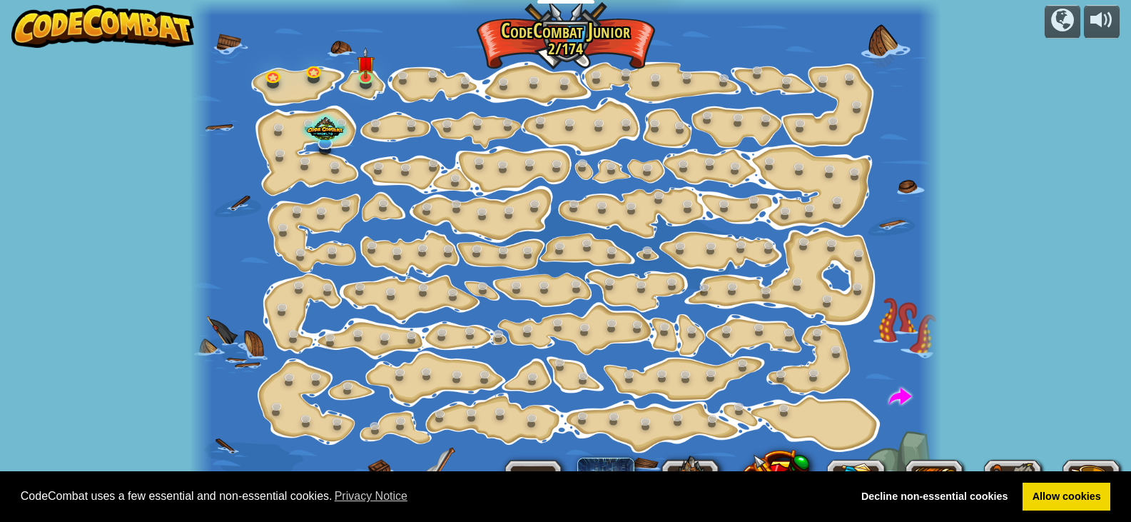
scroll to position [1, 0]
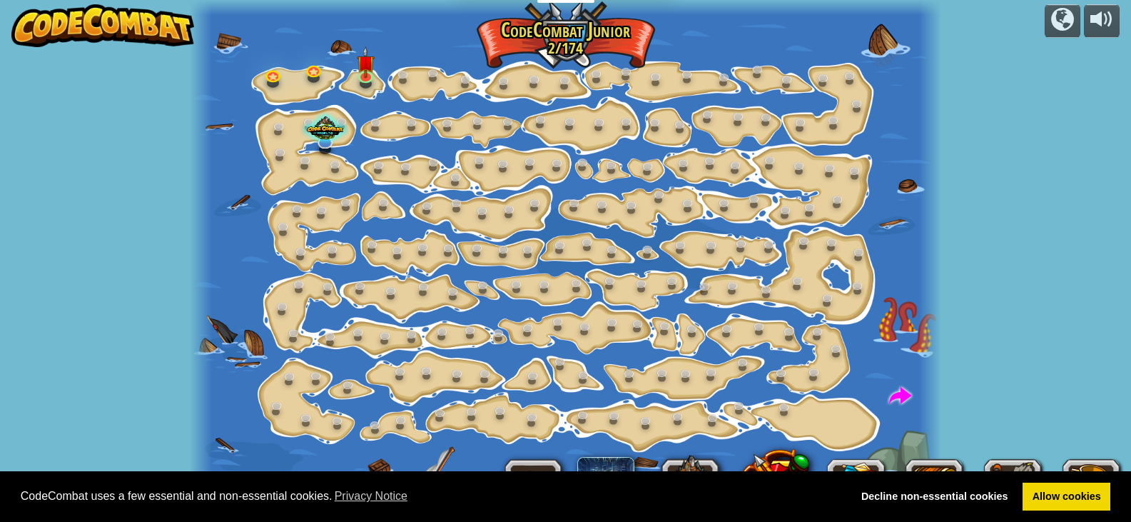
click at [1128, 3] on div "powered by Step Change (Locked) Change step arguments. Go Smart (Locked) Now we…" at bounding box center [565, 260] width 1131 height 522
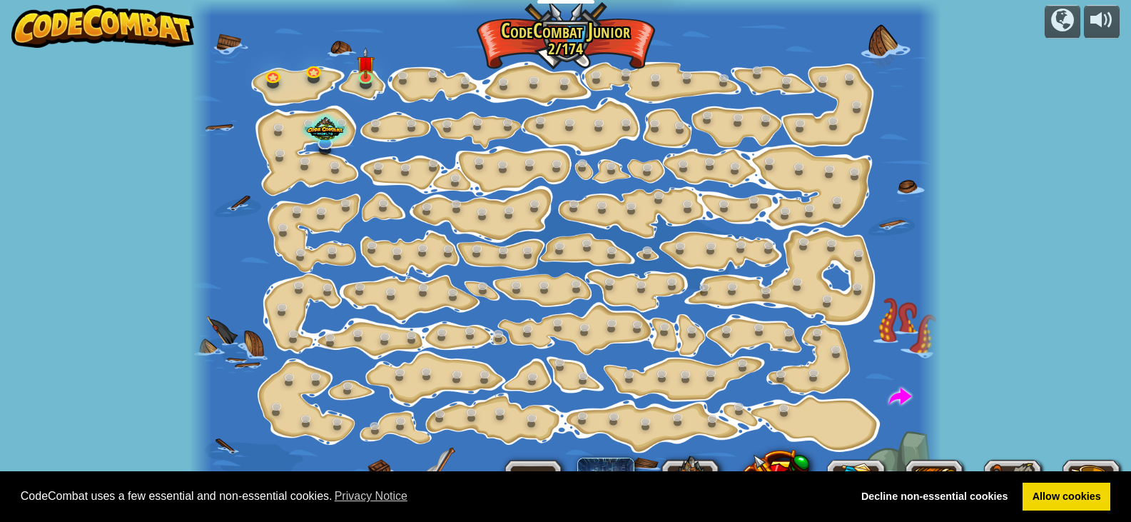
drag, startPoint x: 330, startPoint y: 88, endPoint x: 295, endPoint y: 90, distance: 34.3
